Goal: Find specific fact: Find specific fact

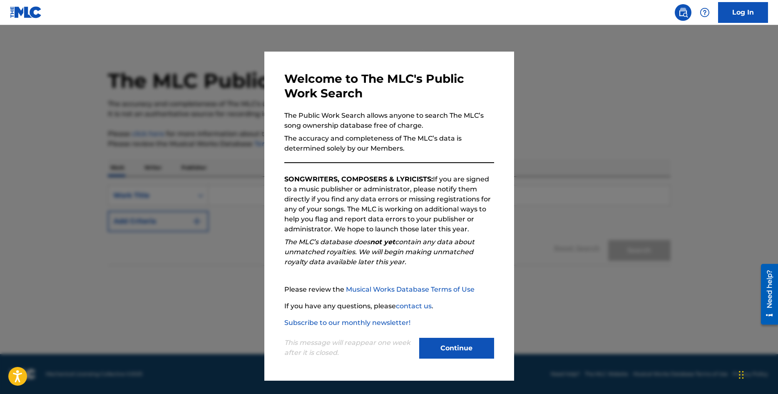
click at [470, 341] on button "Continue" at bounding box center [456, 348] width 75 height 21
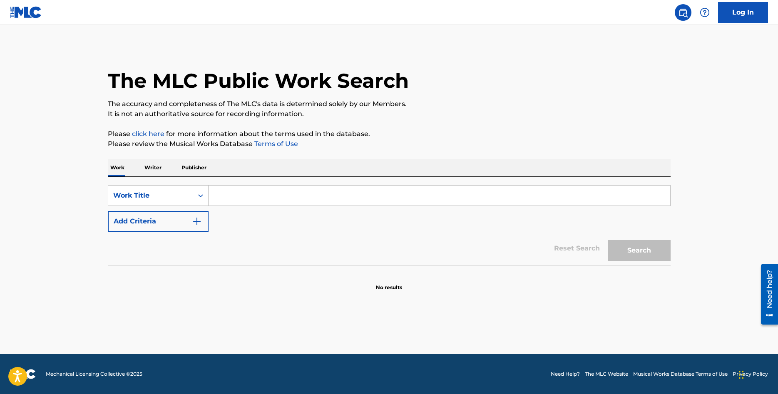
click at [345, 194] on input "Search Form" at bounding box center [440, 196] width 462 height 20
paste input "u vuò fà l'americano"
type input "Tu vuò fà l'americano"
click at [608, 240] on button "Search" at bounding box center [639, 250] width 62 height 21
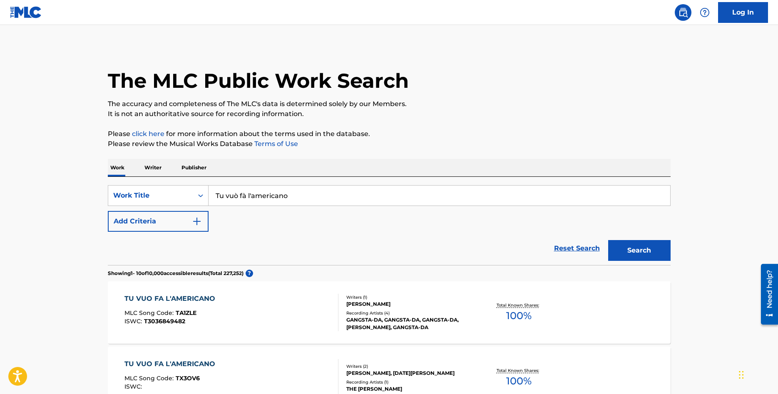
click at [313, 209] on div "SearchWithCriteria850b0aa3-ef30-4e8a-9ce6-63216d1a5645 Work Title Tu vuò fà l'a…" at bounding box center [389, 208] width 563 height 47
click at [299, 223] on div "SearchWithCriteria850b0aa3-ef30-4e8a-9ce6-63216d1a5645 Work Title Tu vuò fà l'a…" at bounding box center [389, 208] width 563 height 47
click at [195, 223] on img "Search Form" at bounding box center [197, 221] width 10 height 10
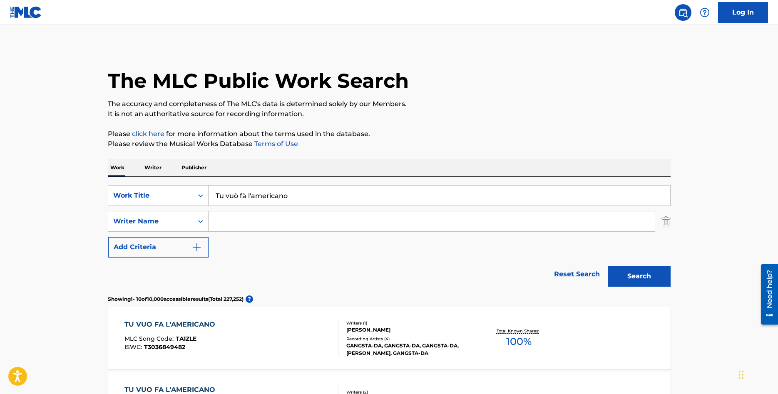
click at [228, 225] on input "Search Form" at bounding box center [432, 221] width 446 height 20
paste input "[PERSON_NAME]"
type input "[PERSON_NAME]"
click at [626, 274] on button "Search" at bounding box center [639, 276] width 62 height 21
click at [30, 308] on main "The MLC Public Work Search The accuracy and completeness of The MLC's data is d…" at bounding box center [389, 251] width 778 height 453
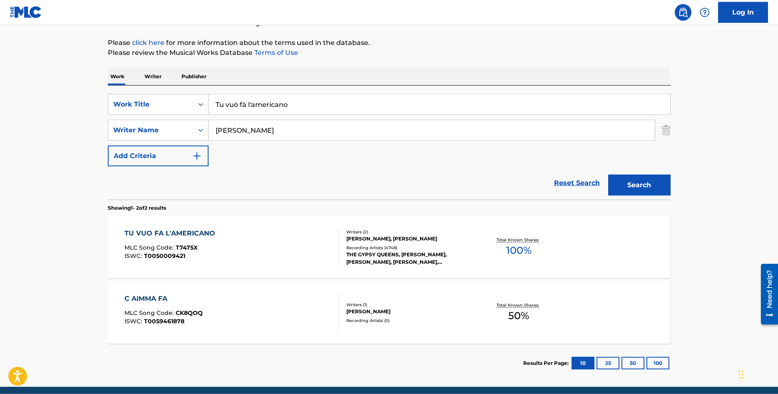
scroll to position [106, 0]
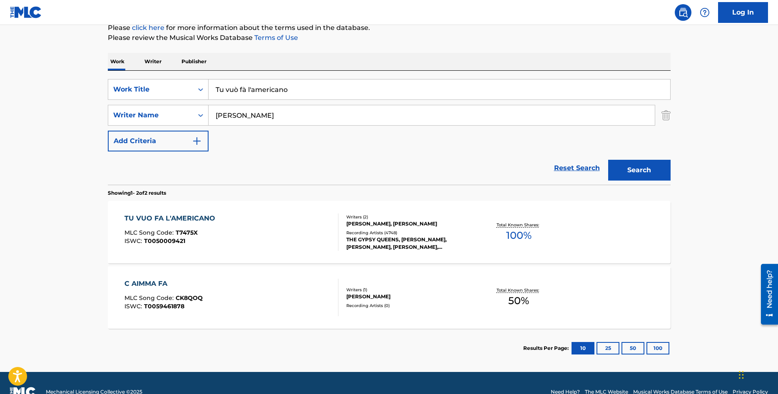
click at [165, 219] on div "TU VUO FA L'AMERICANO" at bounding box center [171, 219] width 95 height 10
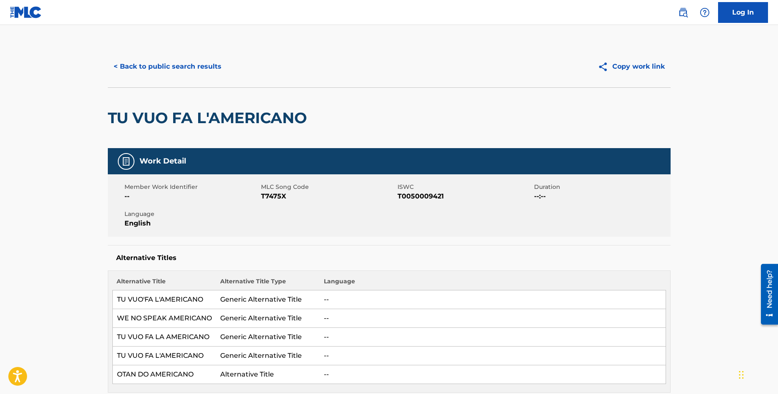
click at [391, 133] on div "TU VUO FA L'AMERICANO" at bounding box center [389, 117] width 563 height 61
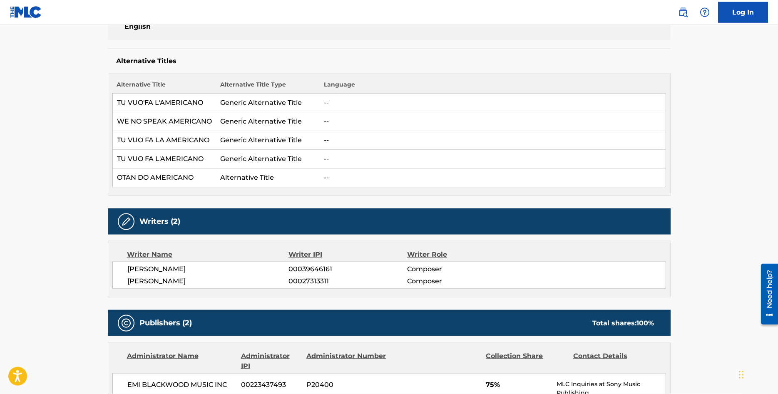
scroll to position [212, 0]
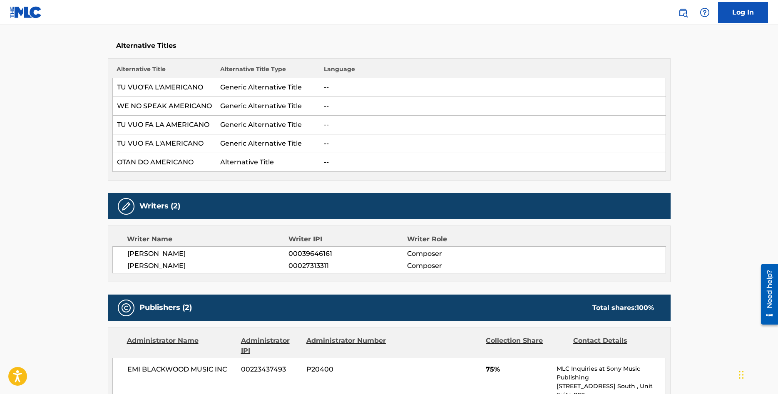
drag, startPoint x: 199, startPoint y: 254, endPoint x: 118, endPoint y: 250, distance: 80.9
click at [118, 250] on div "[PERSON_NAME] 00039646161 Composer [PERSON_NAME] 00027313311 Composer" at bounding box center [389, 259] width 554 height 27
copy span "[PERSON_NAME]"
drag, startPoint x: 127, startPoint y: 266, endPoint x: 187, endPoint y: 268, distance: 59.6
click at [187, 268] on span "[PERSON_NAME]" at bounding box center [207, 266] width 161 height 10
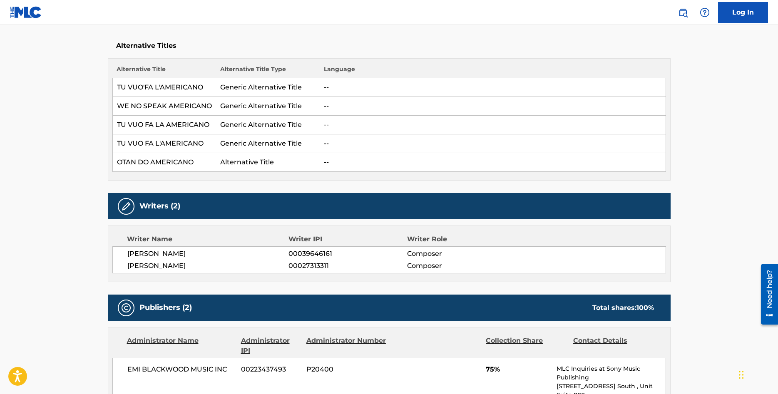
copy span "[PERSON_NAME]"
